Goal: Task Accomplishment & Management: Complete application form

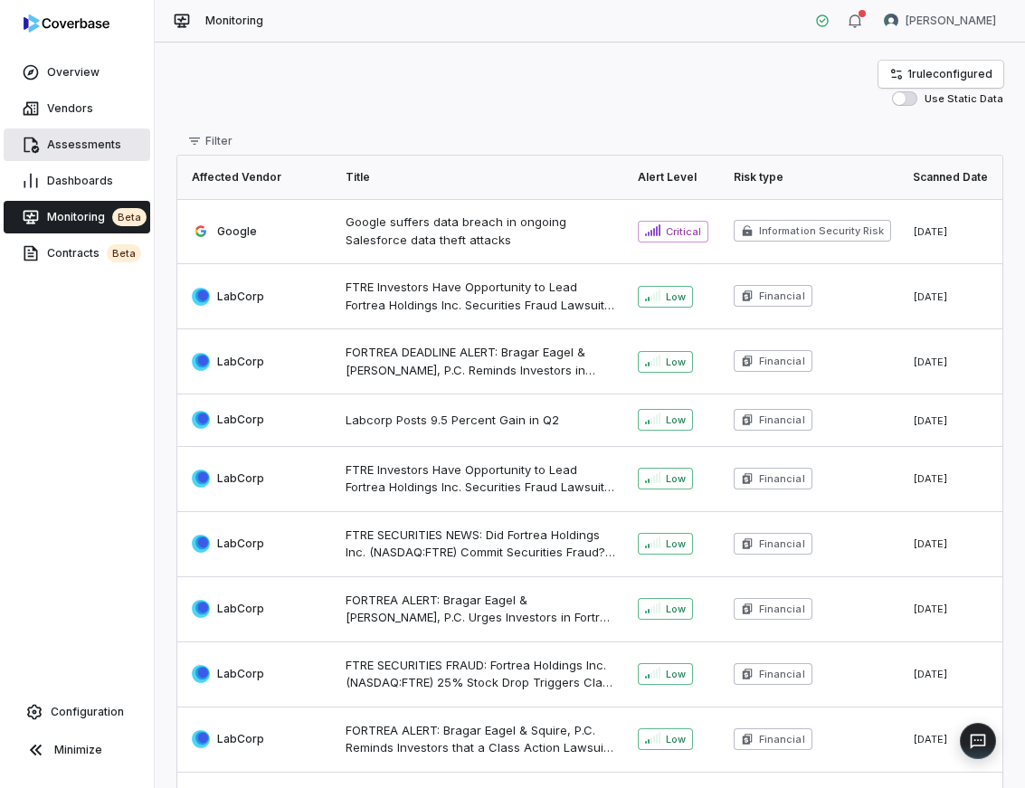
click at [73, 140] on span "Assessments" at bounding box center [84, 145] width 74 height 14
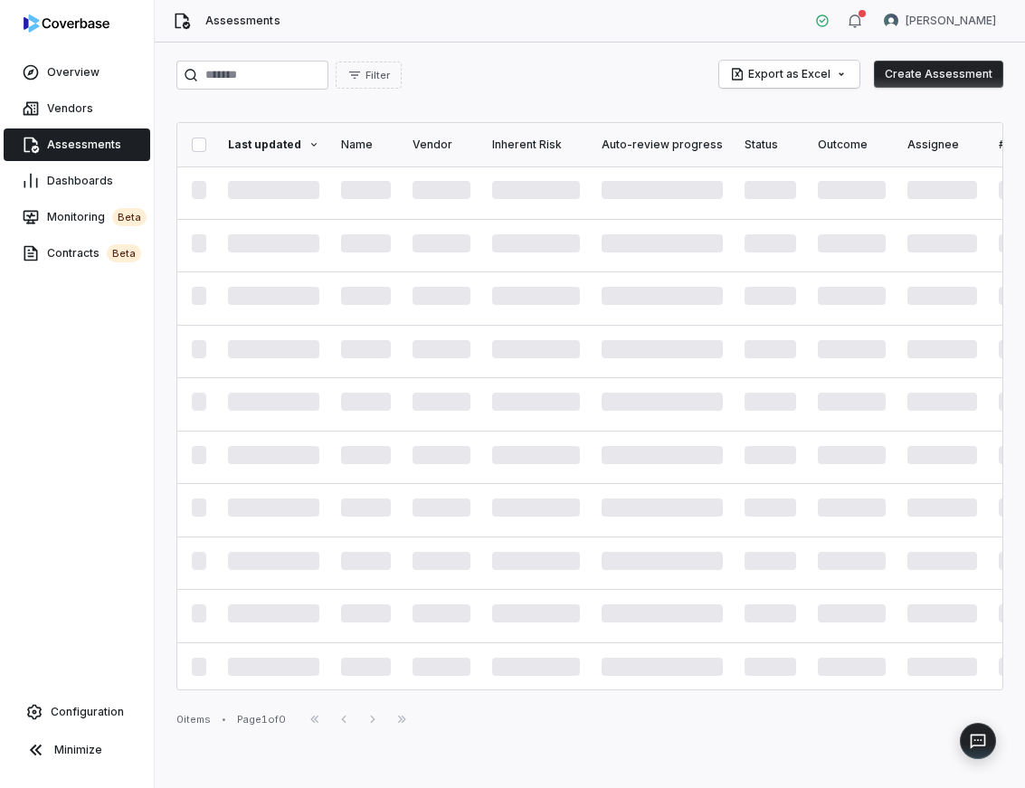
click at [960, 74] on button "Create Assessment" at bounding box center [938, 74] width 129 height 27
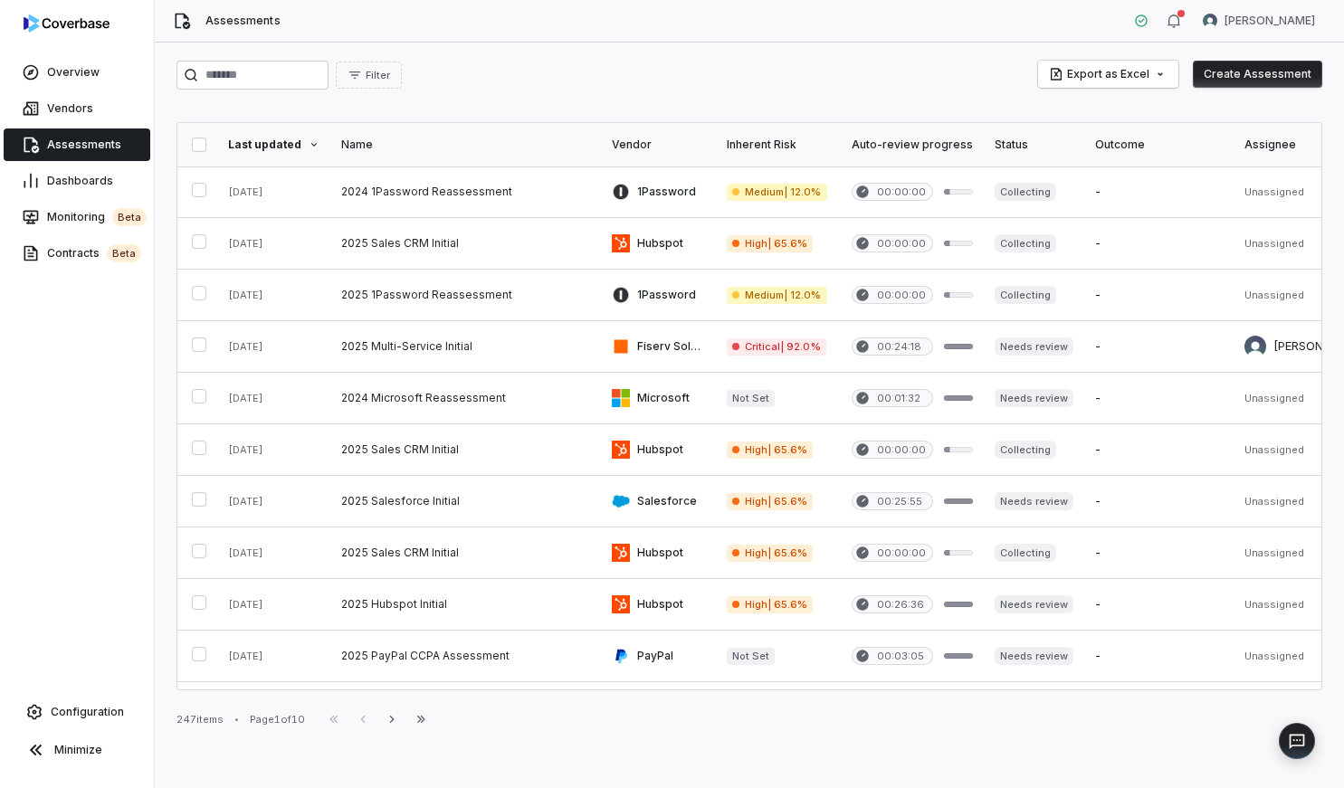
click at [1024, 76] on button "Create Assessment" at bounding box center [1257, 74] width 129 height 27
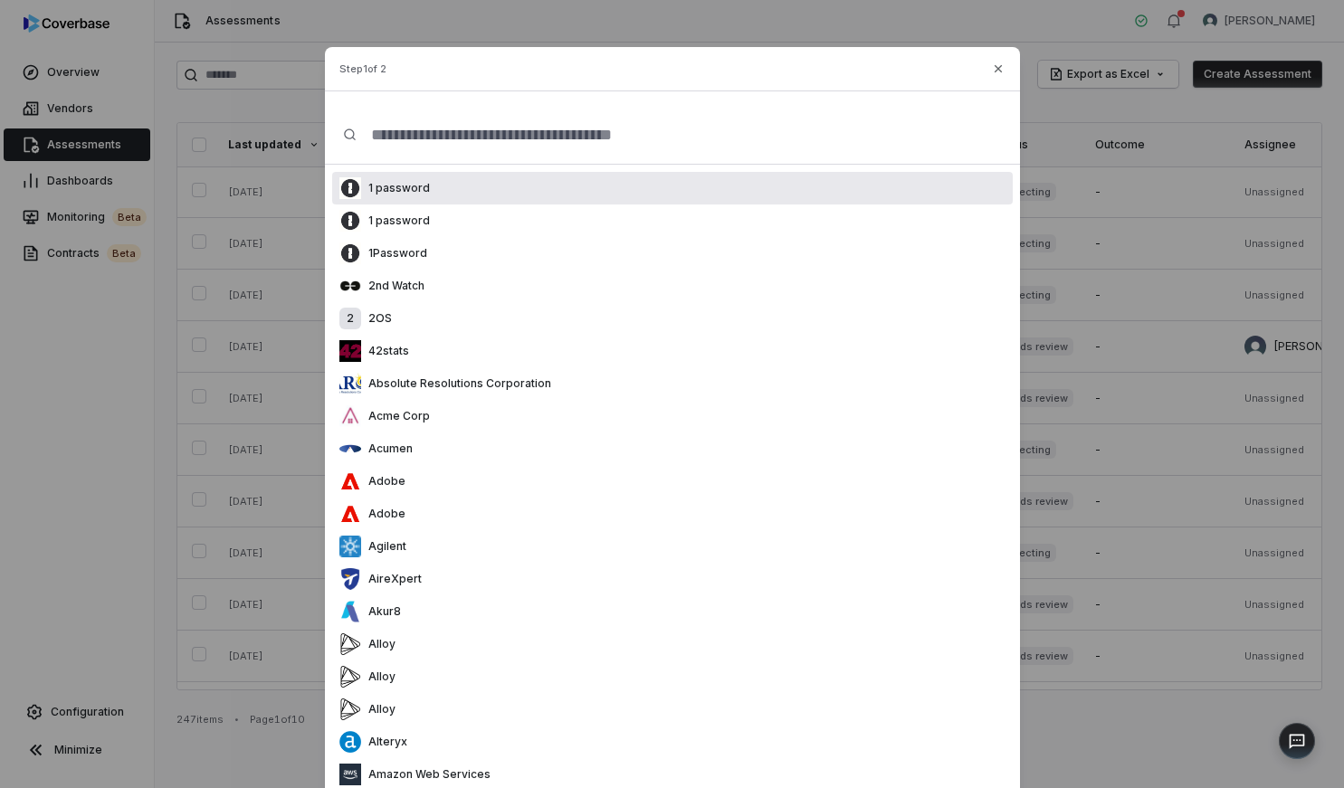
click at [477, 189] on div "1 password" at bounding box center [672, 188] width 681 height 33
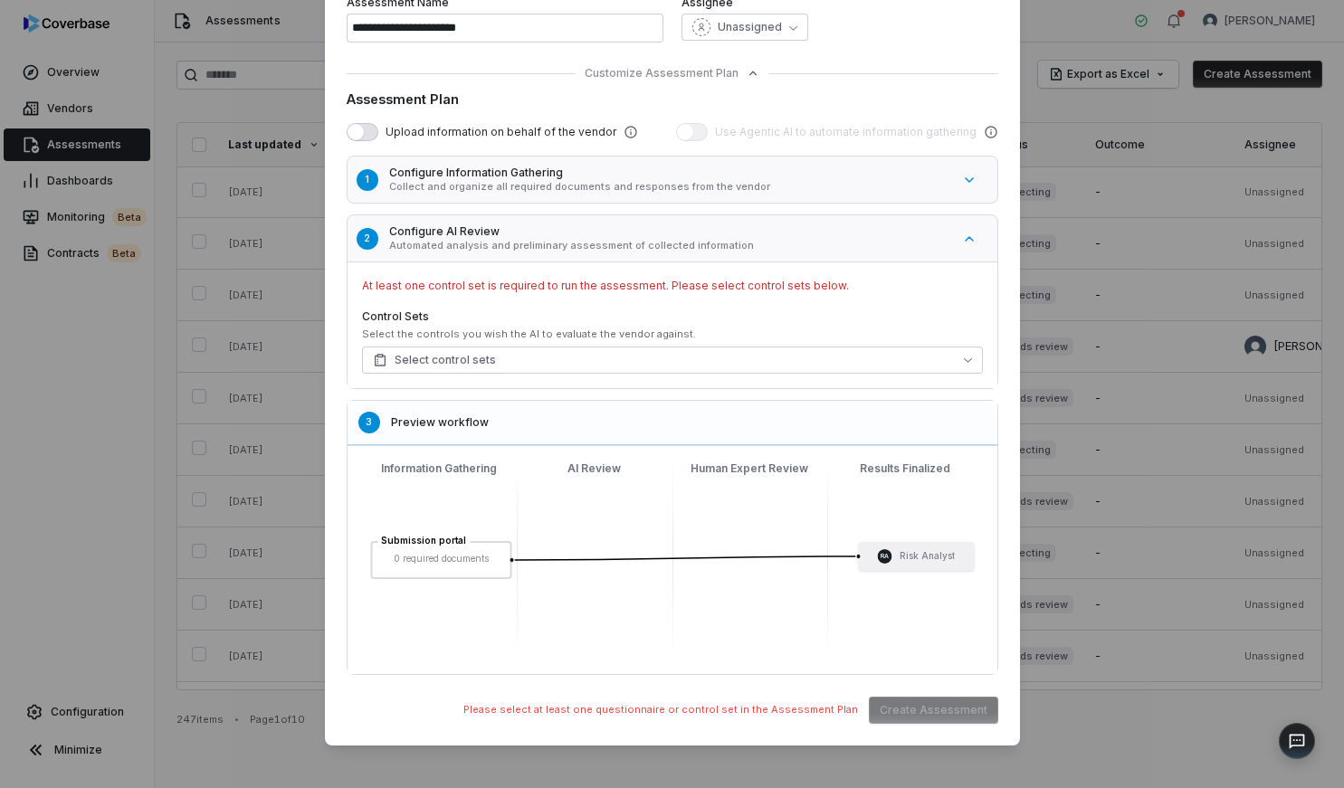
scroll to position [232, 0]
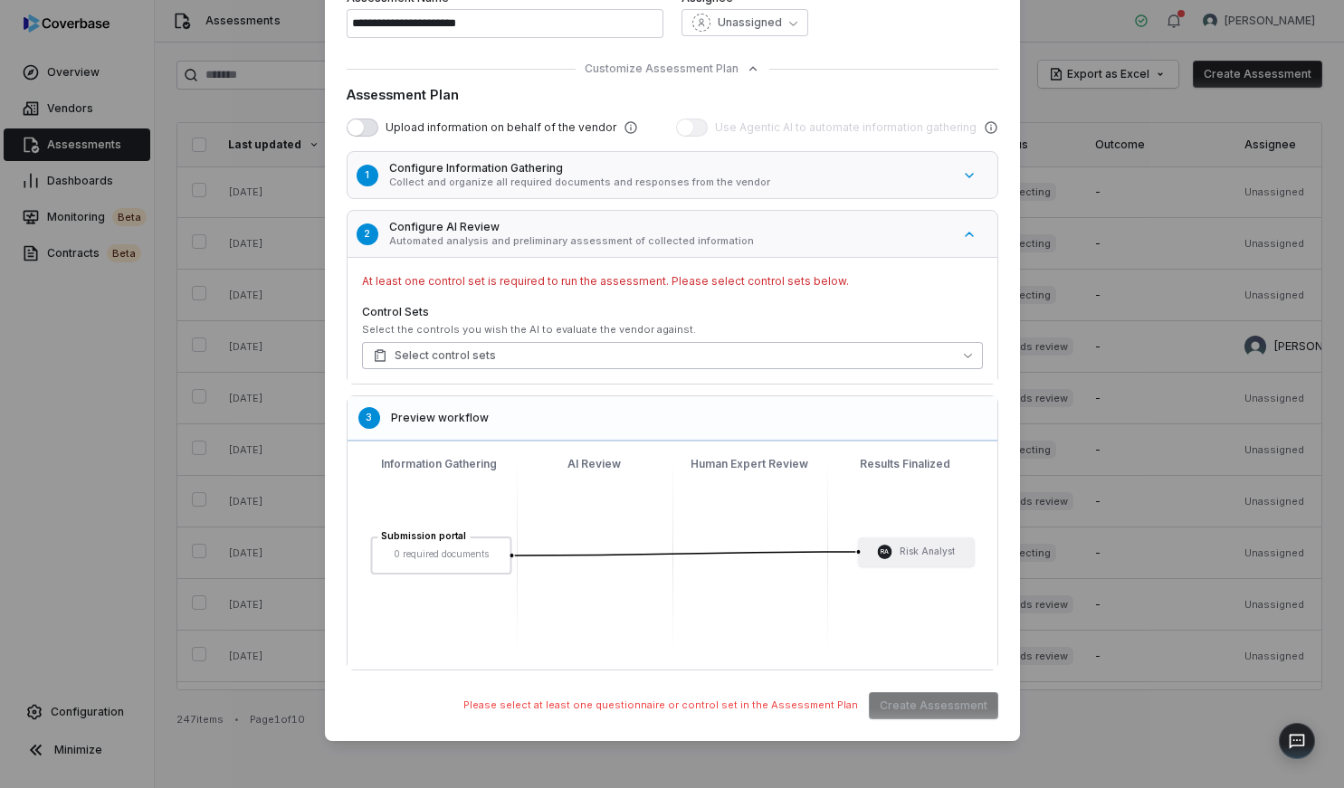
click at [467, 350] on span "Select control sets" at bounding box center [434, 355] width 123 height 14
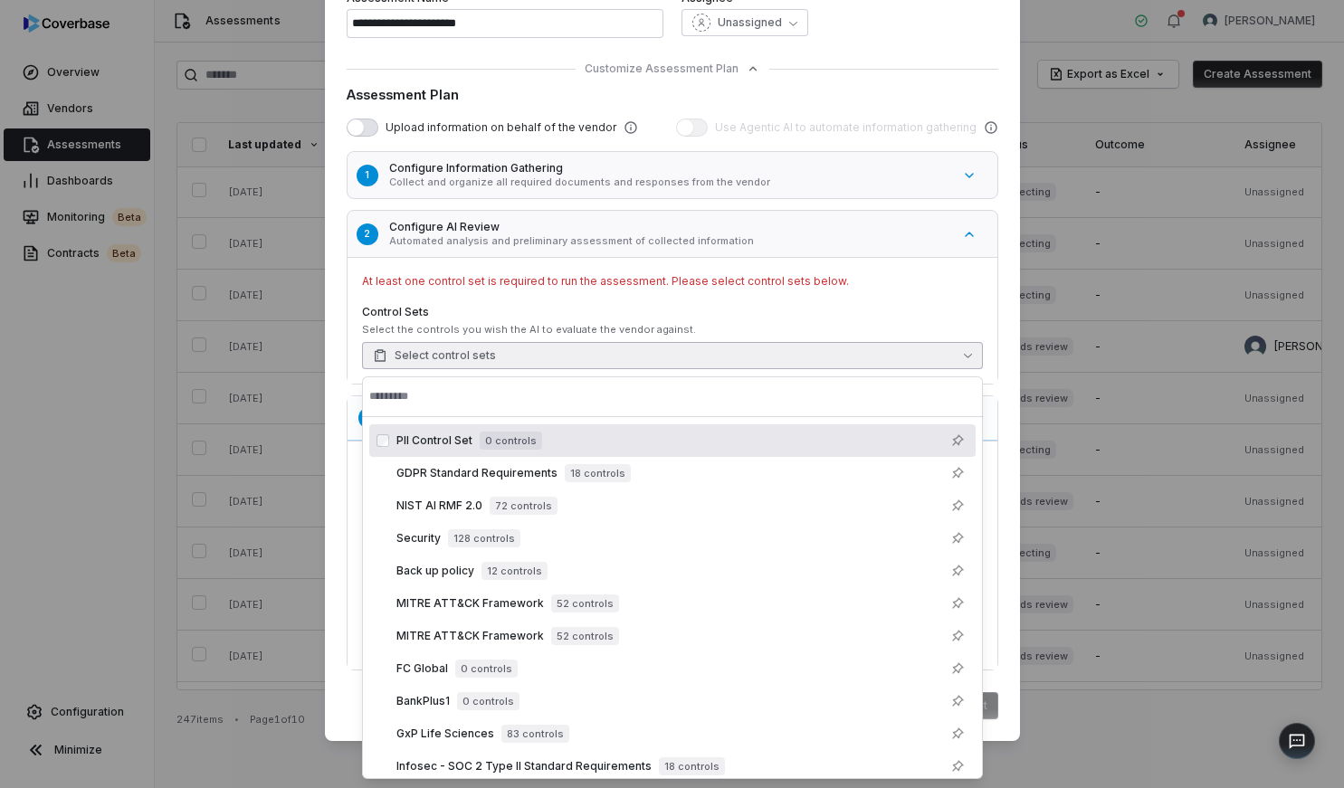
click at [443, 441] on span "PII Control Set" at bounding box center [434, 440] width 76 height 14
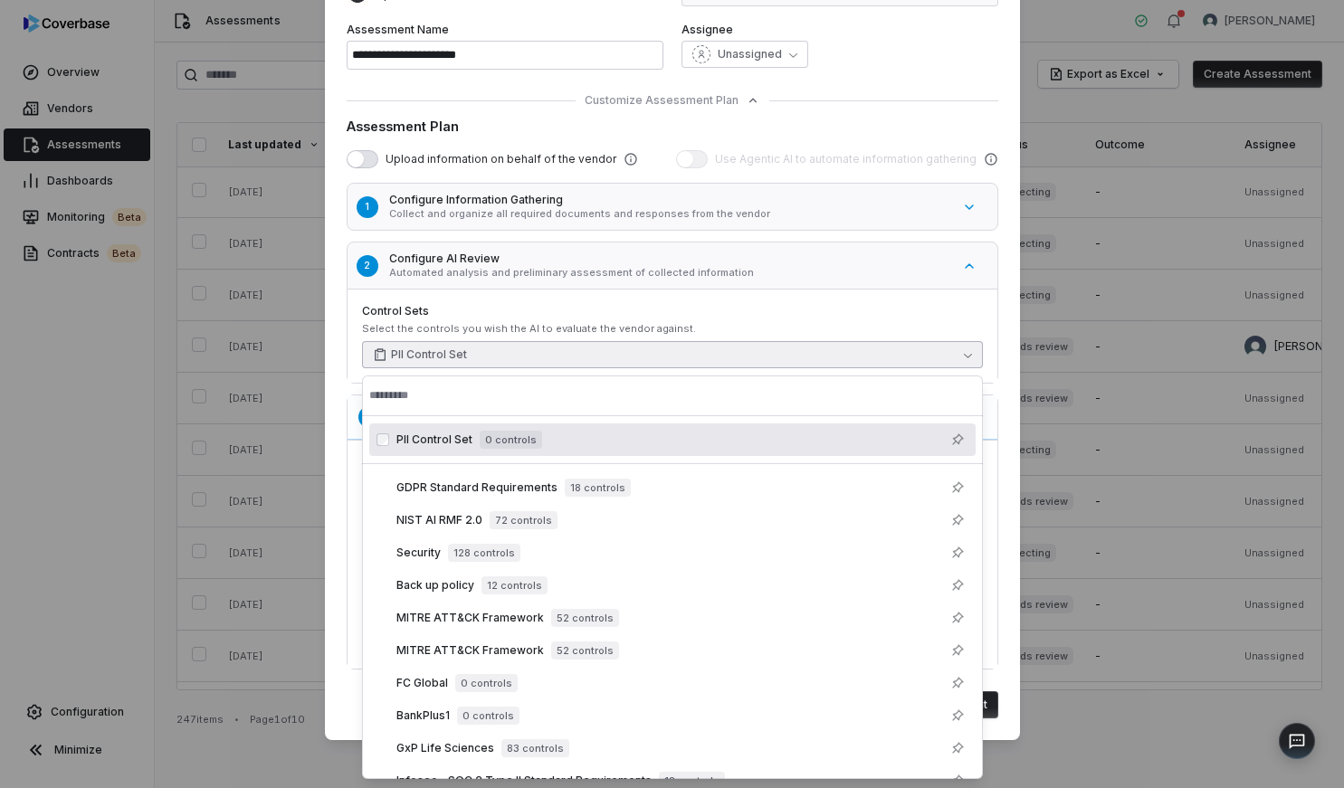
click at [443, 441] on span "PII Control Set" at bounding box center [434, 440] width 76 height 14
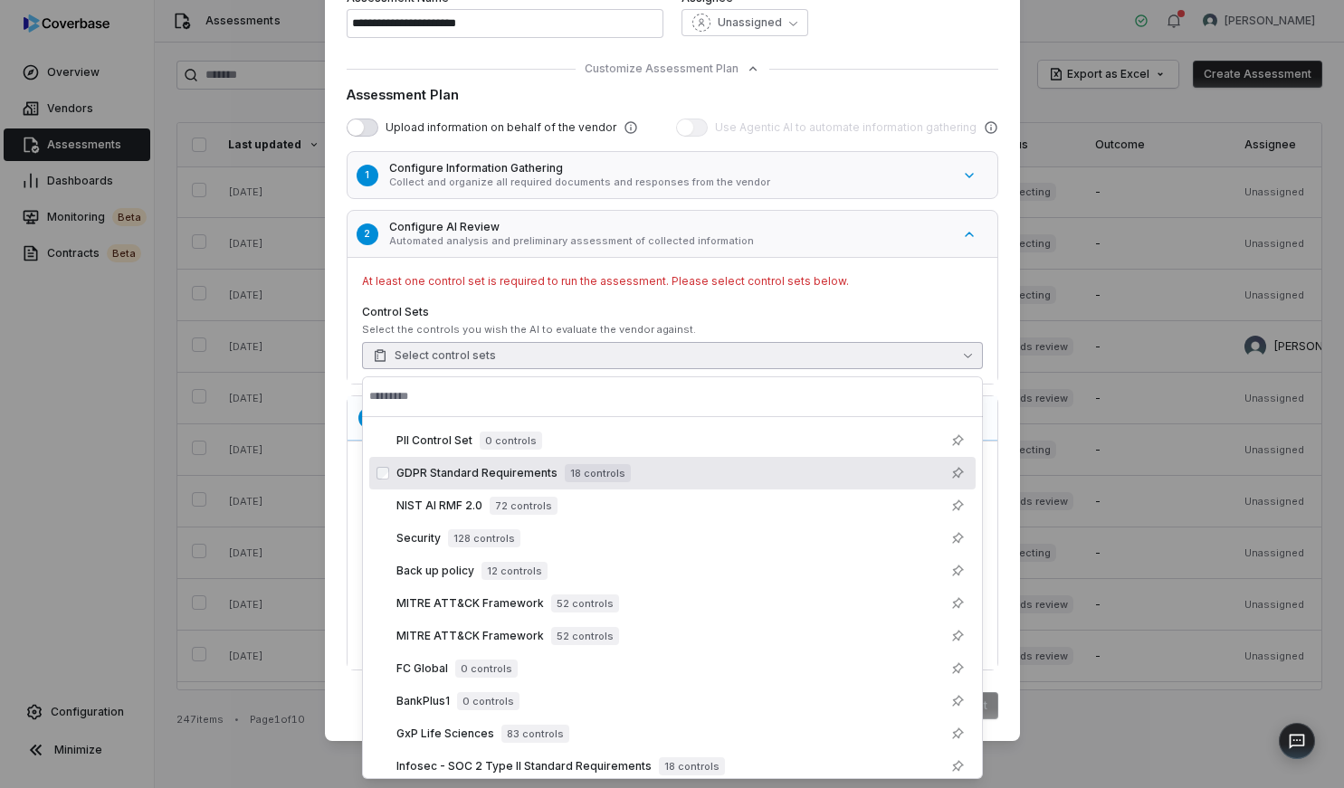
click at [417, 475] on span "GDPR Standard Requirements" at bounding box center [476, 473] width 161 height 14
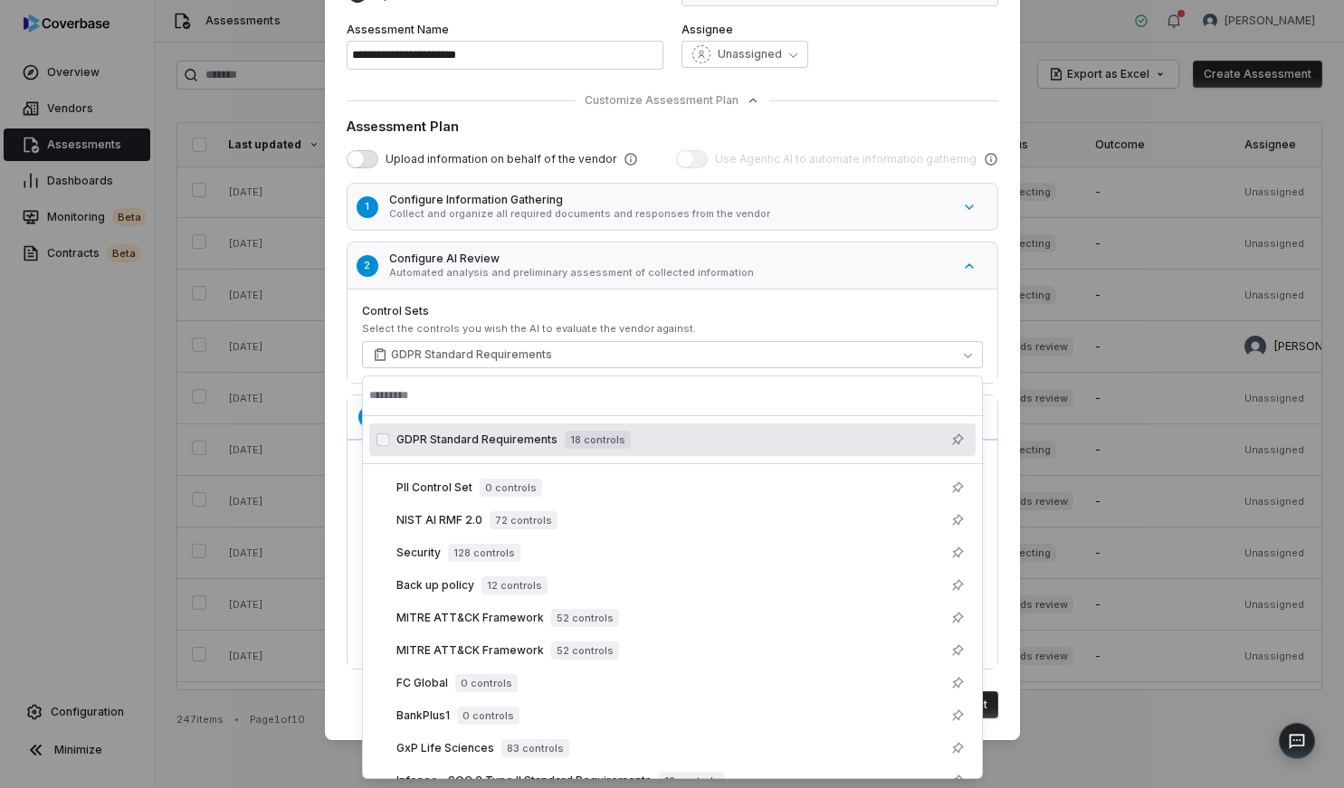
click at [795, 310] on label "Control Sets" at bounding box center [672, 311] width 621 height 14
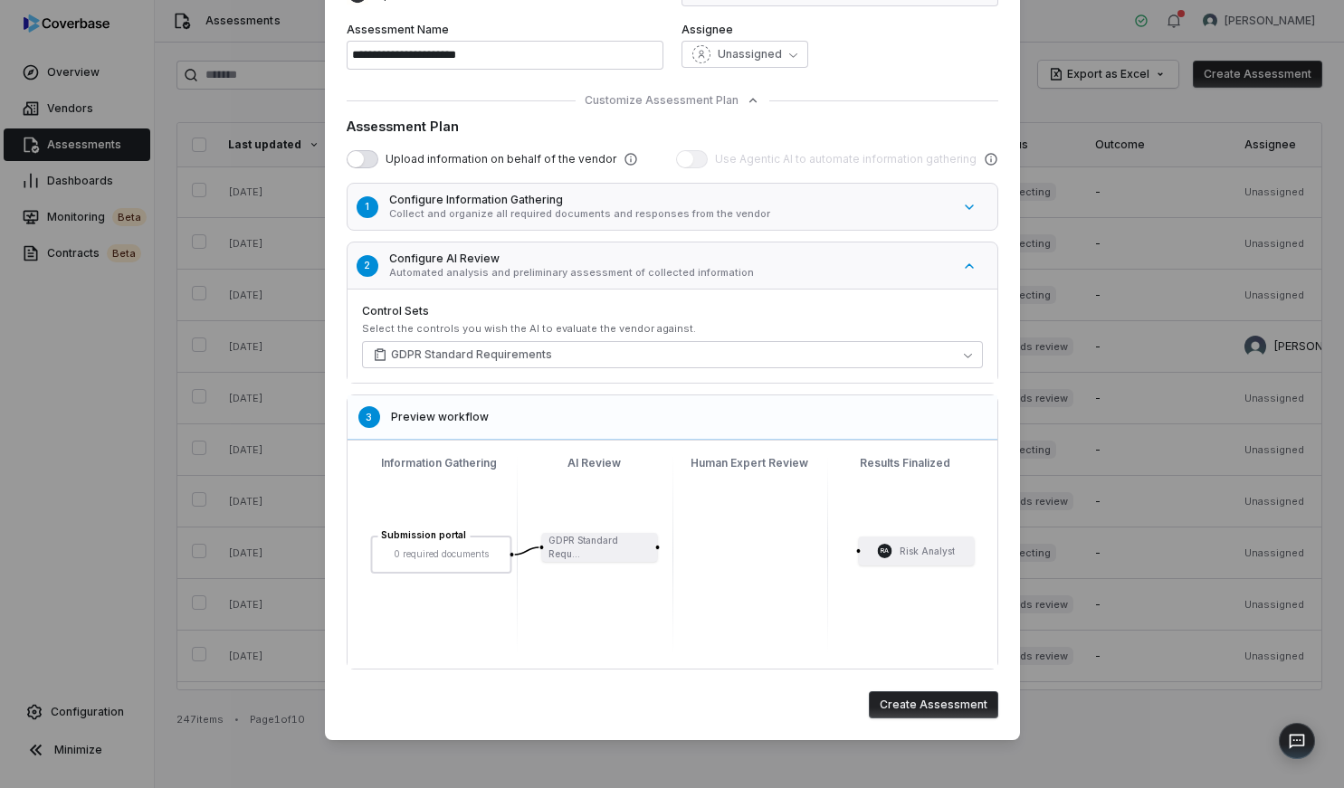
click at [934, 707] on button "Create Assessment" at bounding box center [933, 704] width 129 height 27
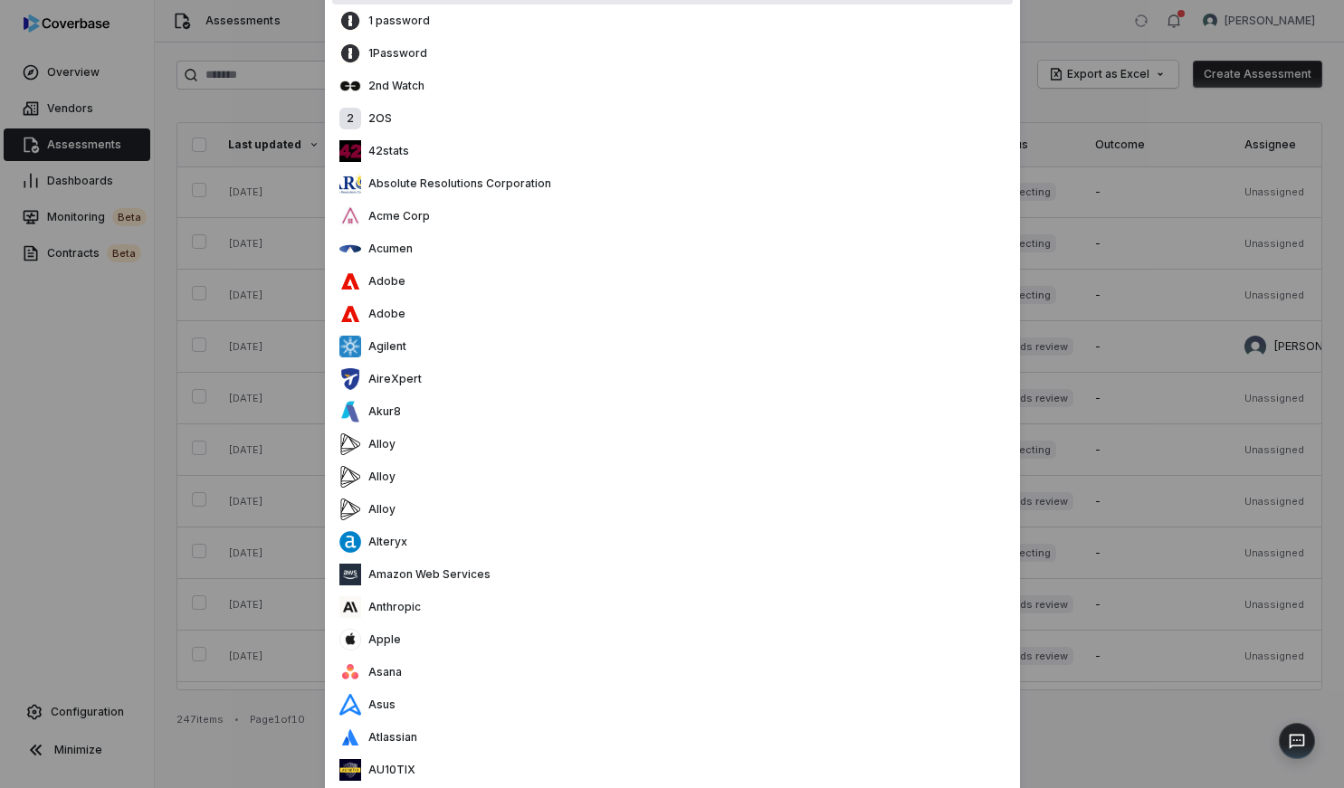
scroll to position [0, 0]
